Goal: Transaction & Acquisition: Purchase product/service

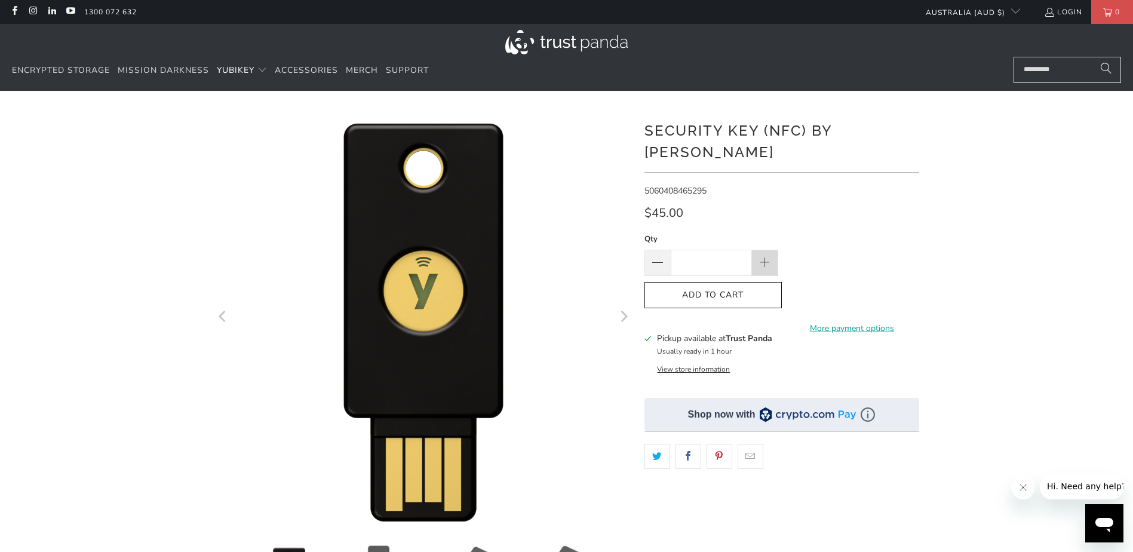
click at [758, 250] on span at bounding box center [765, 263] width 26 height 26
type input "*"
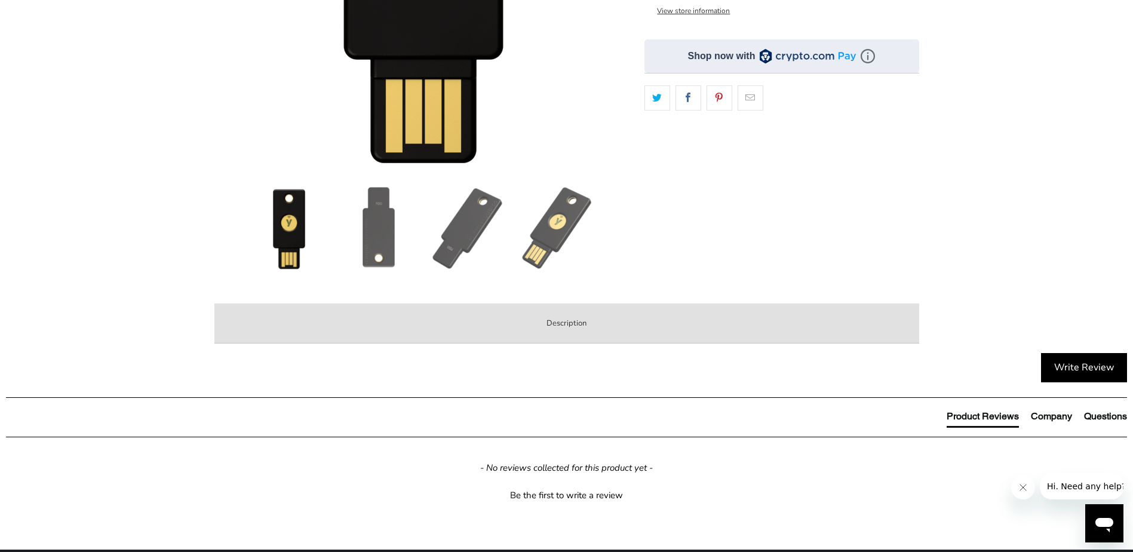
scroll to position [179, 0]
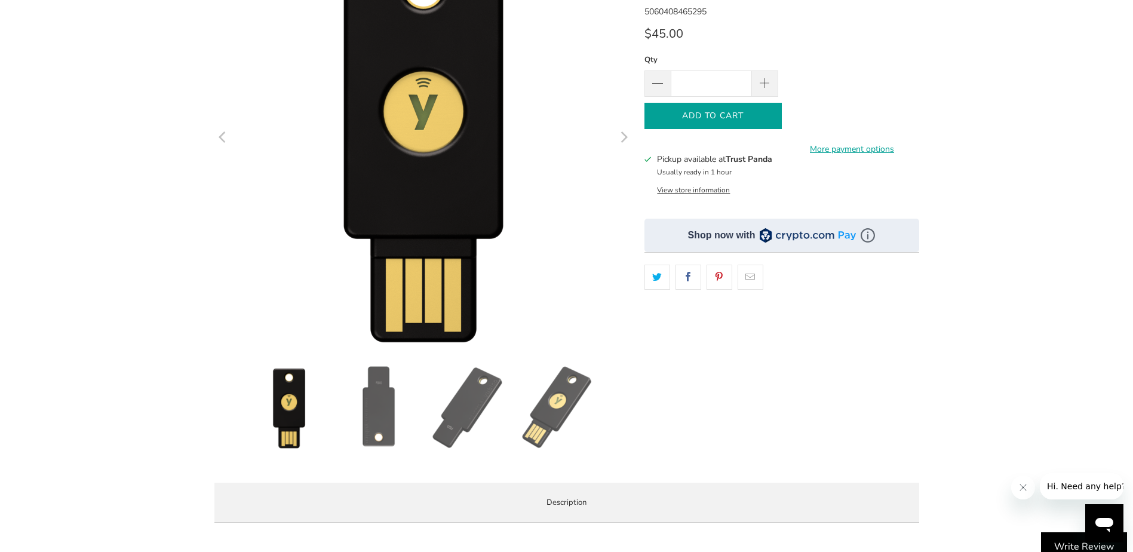
click at [719, 106] on icon "button" at bounding box center [712, 115] width 19 height 19
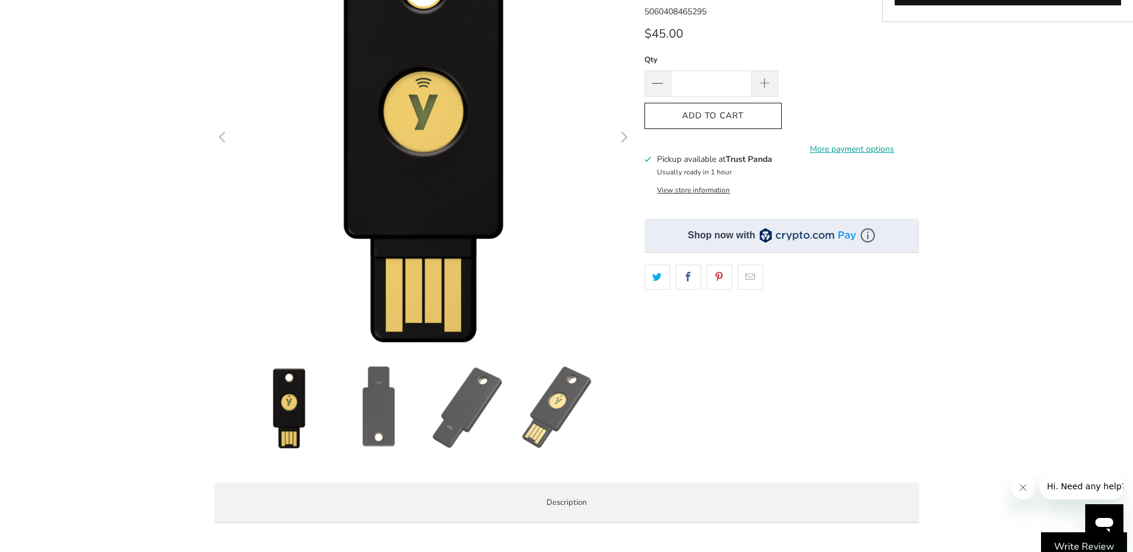
scroll to position [0, 0]
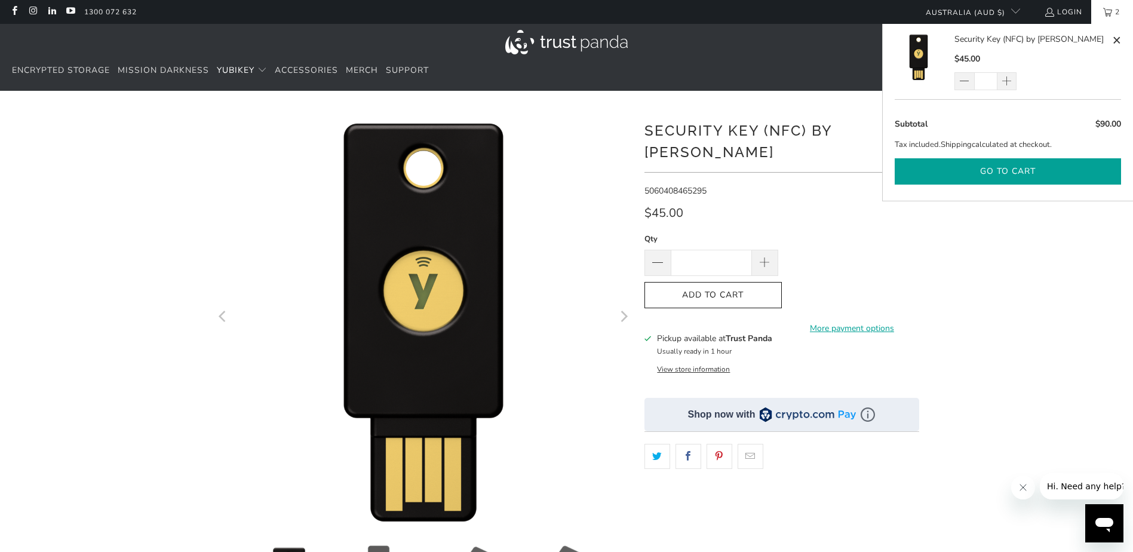
click at [1061, 177] on button "Go to cart" at bounding box center [1008, 171] width 226 height 27
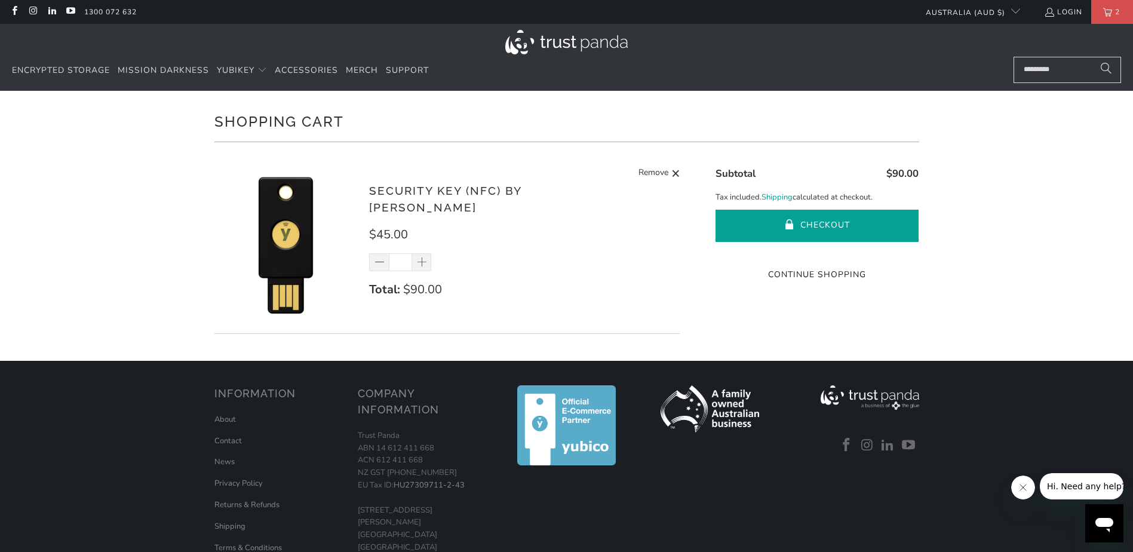
click at [789, 214] on button "Checkout" at bounding box center [816, 226] width 203 height 32
